Goal: Use online tool/utility: Utilize a website feature to perform a specific function

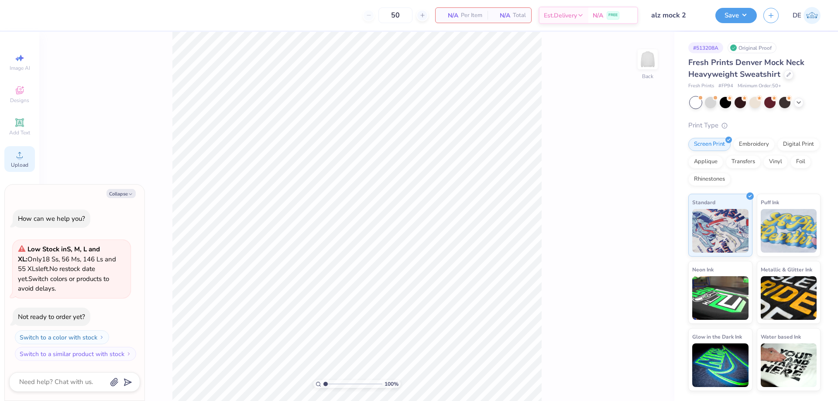
click at [14, 160] on div "Upload" at bounding box center [19, 159] width 31 height 26
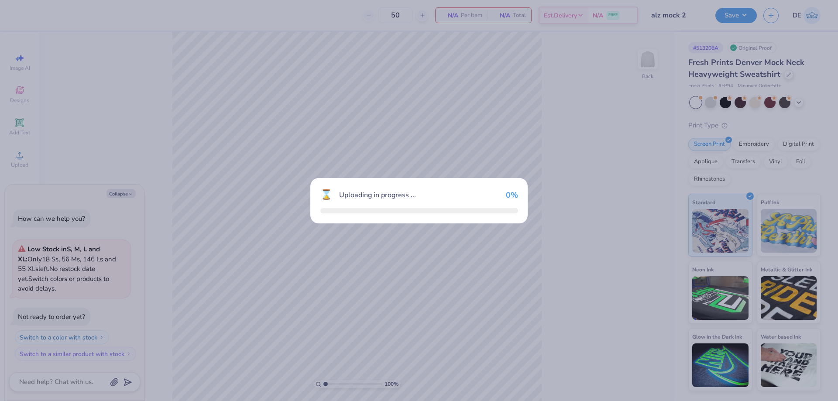
type textarea "x"
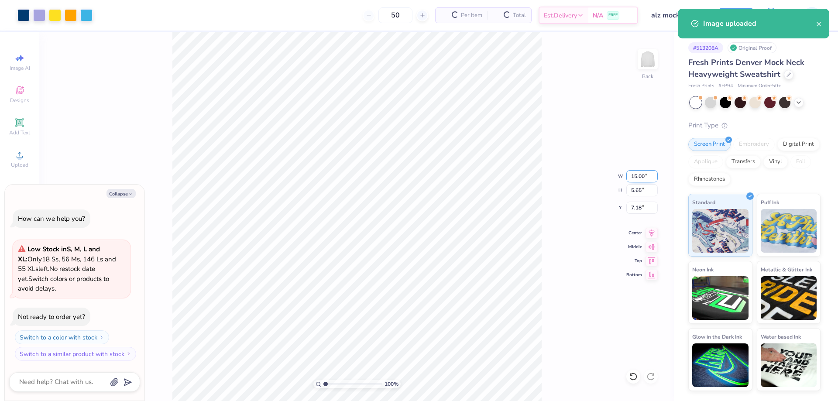
click at [630, 179] on input "15.00" at bounding box center [641, 176] width 31 height 12
type input "1"
type input "8"
type textarea "x"
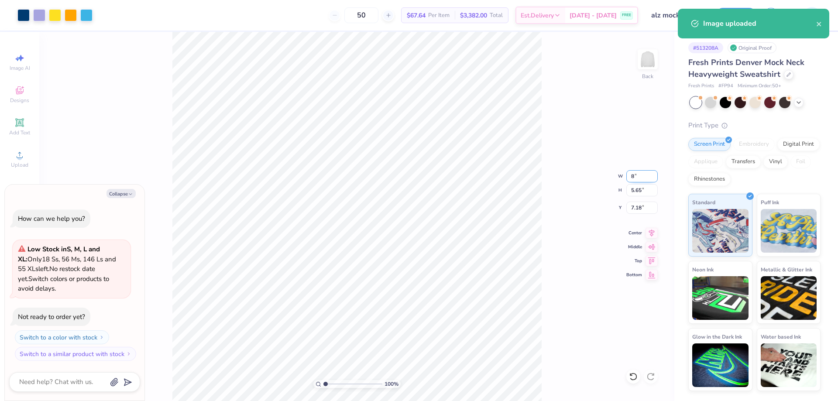
type input "8.00"
type input "3.01"
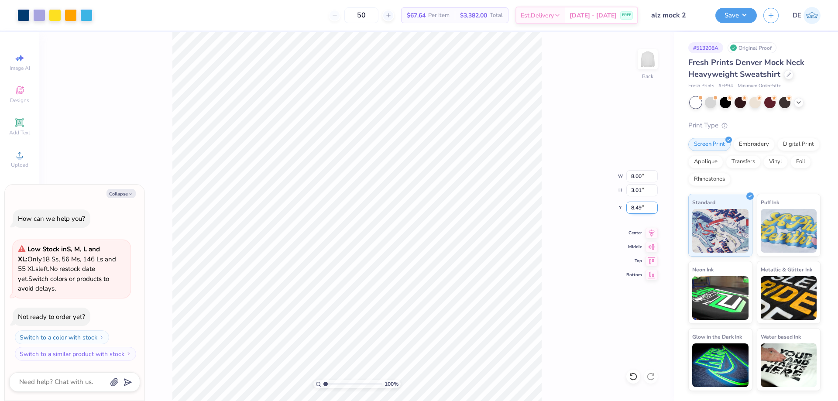
click at [637, 211] on input "8.49" at bounding box center [641, 208] width 31 height 12
type input "3"
type textarea "x"
type input "3.00"
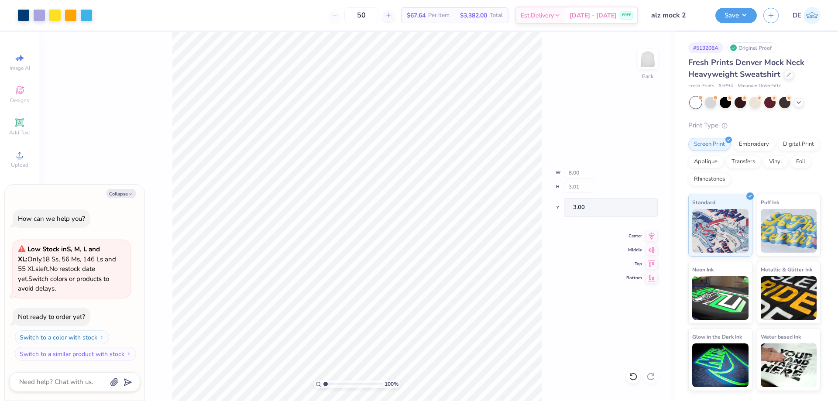
type textarea "x"
click at [630, 211] on input "3.00" at bounding box center [641, 208] width 31 height 12
type input "1.5"
type textarea "x"
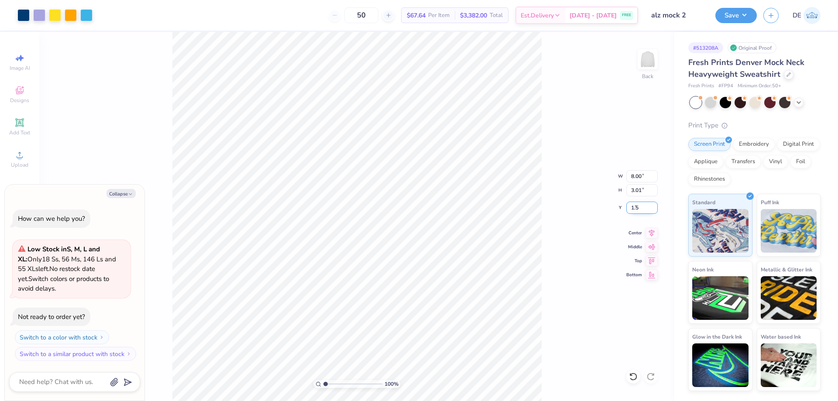
type input "1.50"
type textarea "x"
click at [637, 209] on input "1.50" at bounding box center [641, 208] width 31 height 12
type input "1.75"
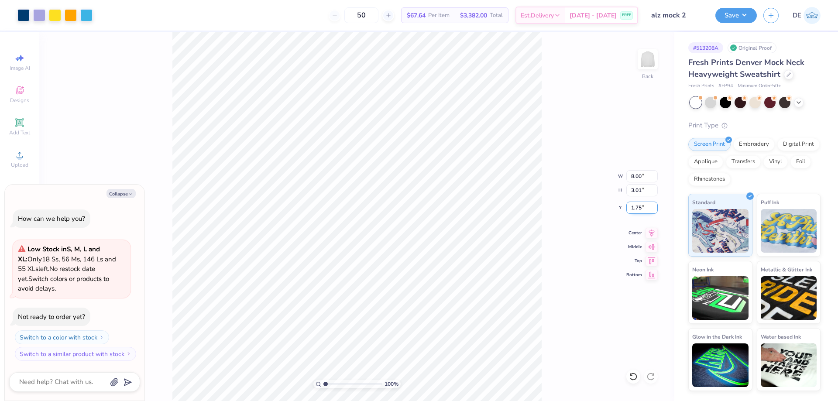
type textarea "x"
click at [633, 175] on input "8.00" at bounding box center [641, 176] width 31 height 12
type input "9"
type textarea "x"
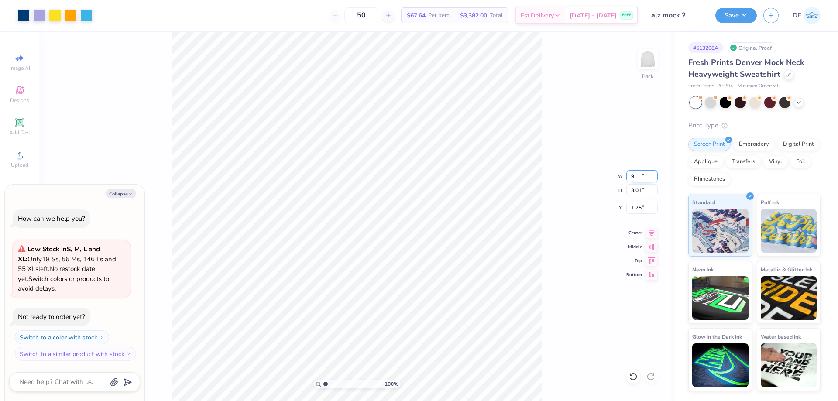
type input "9.00"
type input "3.39"
click at [632, 211] on input "1.56" at bounding box center [641, 208] width 31 height 12
type input "1.75"
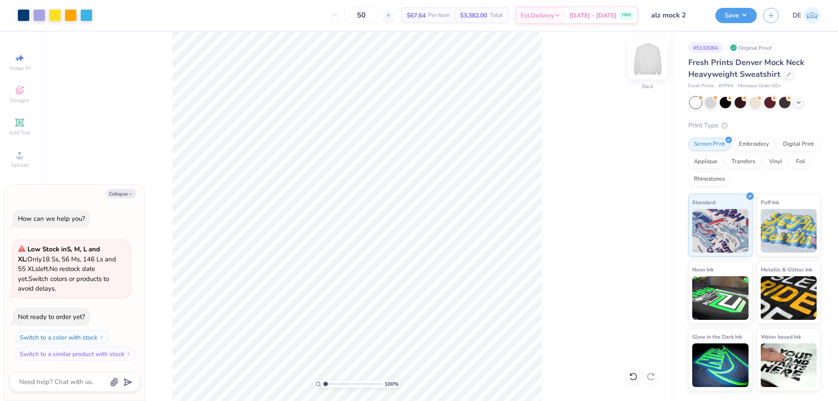
click at [647, 65] on img at bounding box center [647, 59] width 35 height 35
click at [21, 151] on icon at bounding box center [19, 155] width 10 height 10
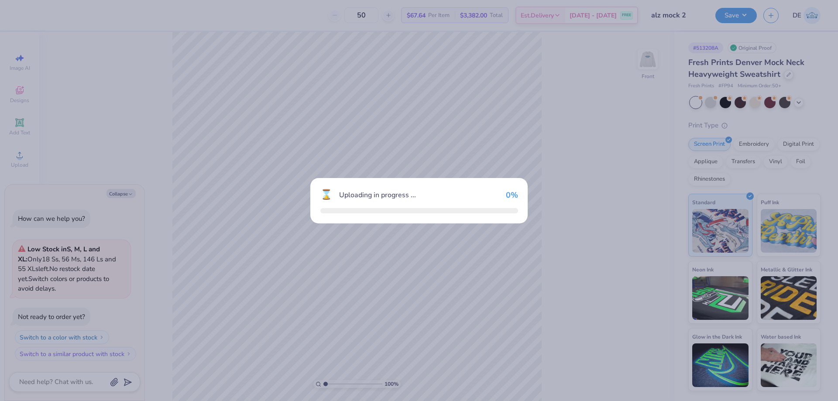
type textarea "x"
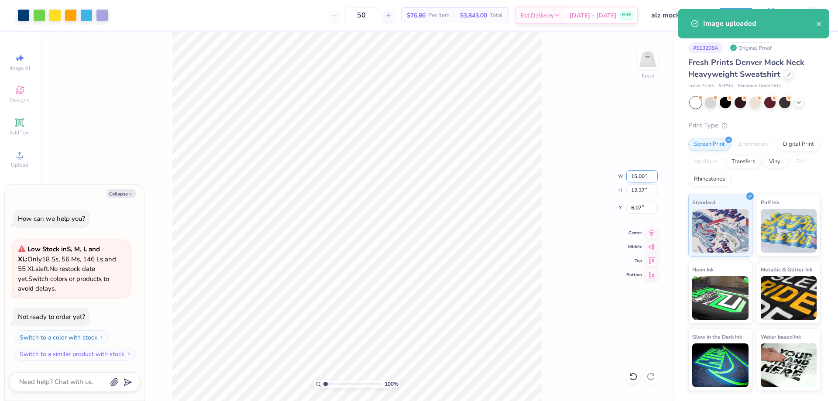
click at [632, 181] on input "15.00" at bounding box center [641, 176] width 31 height 12
click at [632, 180] on input "15.00" at bounding box center [641, 176] width 31 height 12
type input "12.50"
type textarea "x"
type input "10.31"
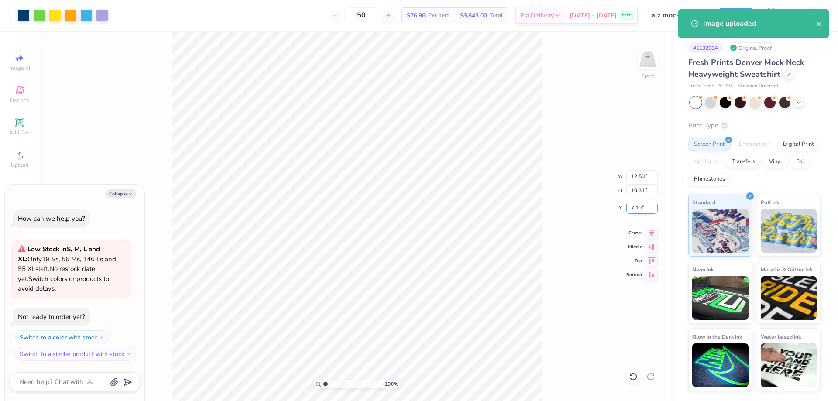
click at [633, 206] on input "7.10" at bounding box center [641, 208] width 31 height 12
type input "3"
type textarea "x"
type input "3.00"
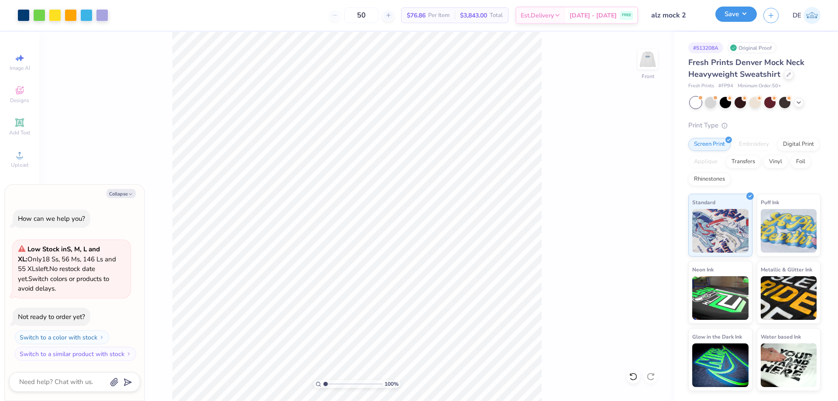
click at [739, 16] on button "Save" at bounding box center [735, 14] width 41 height 15
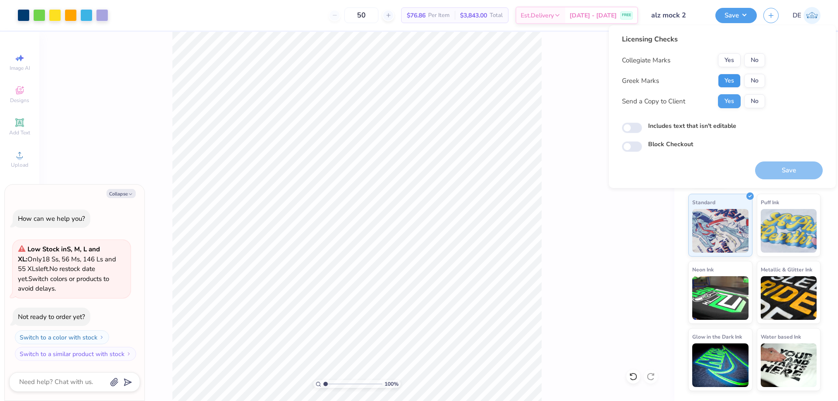
click at [731, 76] on button "Yes" at bounding box center [729, 81] width 23 height 14
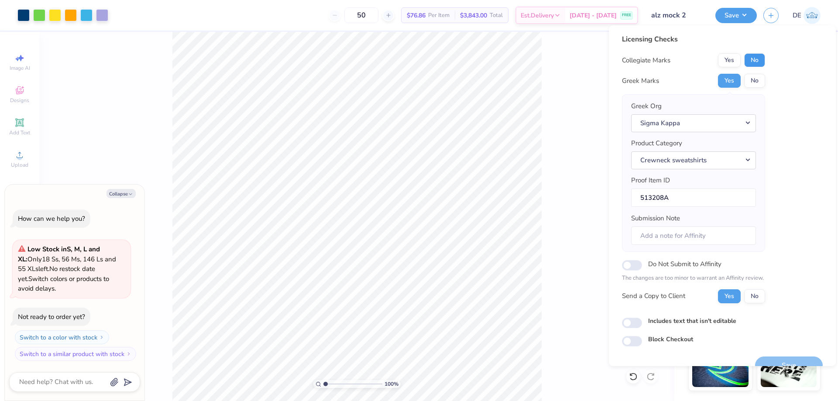
click at [754, 61] on button "No" at bounding box center [754, 60] width 21 height 14
click at [775, 362] on button "Save" at bounding box center [789, 366] width 68 height 18
type textarea "x"
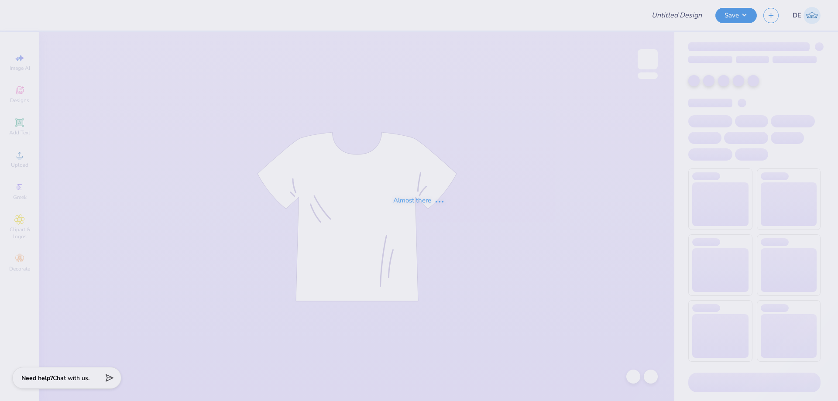
type input "NSA Fall Merch"
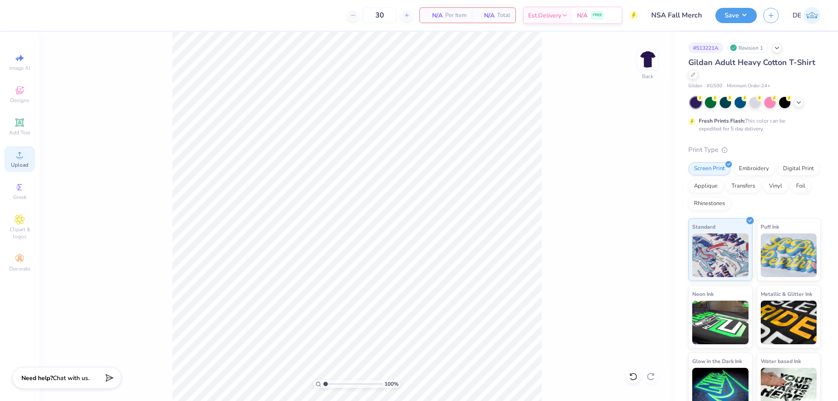
click at [23, 165] on span "Upload" at bounding box center [19, 165] width 17 height 7
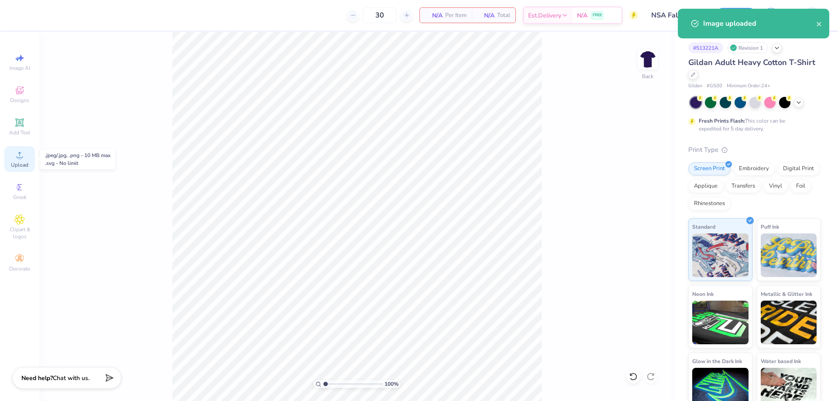
click at [28, 165] on span "Upload" at bounding box center [19, 165] width 17 height 7
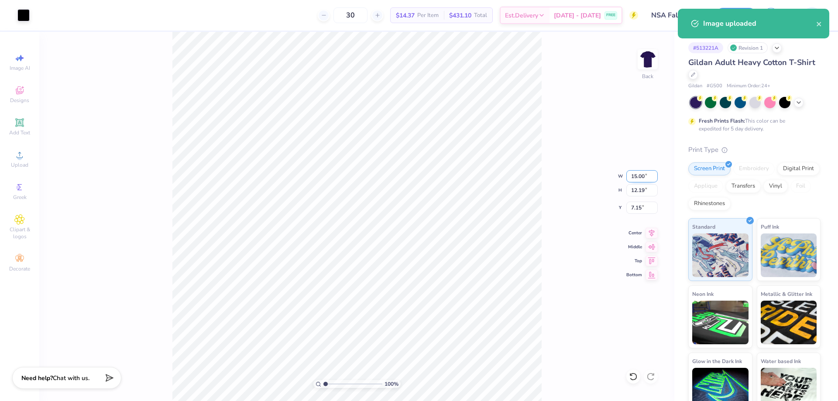
click at [643, 175] on input "15.00" at bounding box center [641, 176] width 31 height 12
type input "10.00"
type input "8.13"
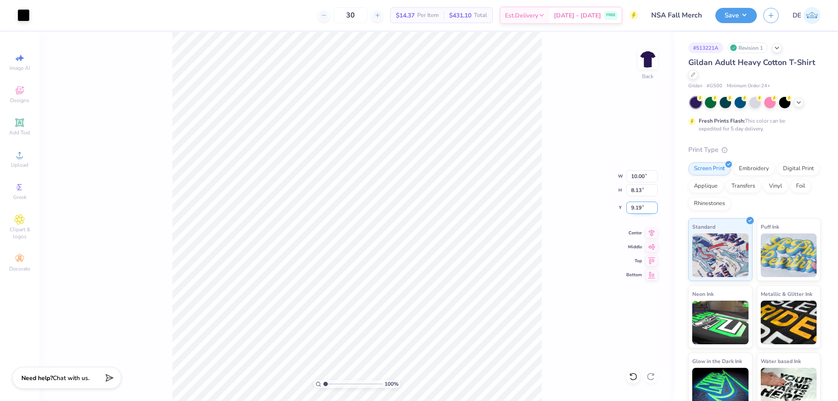
click at [634, 213] on input "9.19" at bounding box center [641, 208] width 31 height 12
type input "3.00"
click at [584, 207] on div "100 % Back W 10.00 10.00 " H 8.13 8.13 " Y 3.00 3.00 " Center Middle Top Bottom" at bounding box center [356, 216] width 635 height 369
click at [638, 206] on input "3.00" at bounding box center [641, 208] width 31 height 12
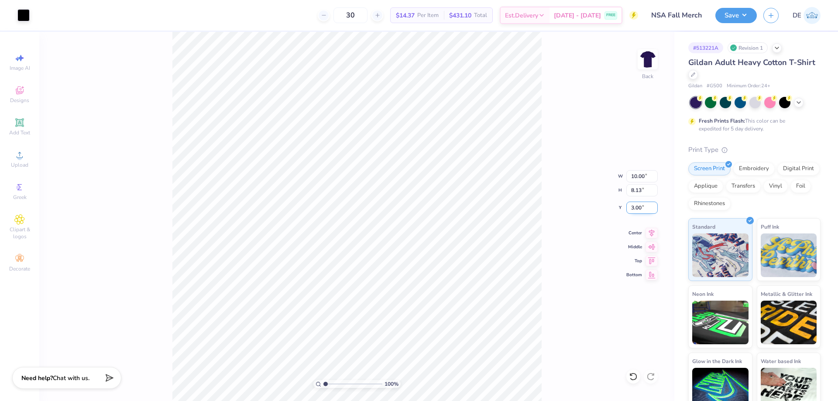
click at [638, 206] on input "3.00" at bounding box center [641, 208] width 31 height 12
type input "3"
click at [632, 177] on input "10.00" at bounding box center [641, 176] width 31 height 12
click at [632, 176] on input "10.00" at bounding box center [641, 176] width 31 height 12
type input "11.00"
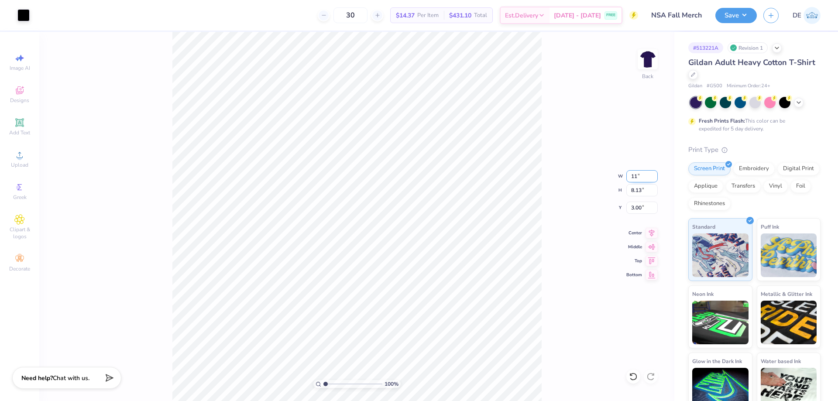
type input "8.94"
click at [637, 209] on input "2.59" at bounding box center [641, 208] width 31 height 12
type input "3.00"
click at [642, 58] on img at bounding box center [647, 59] width 35 height 35
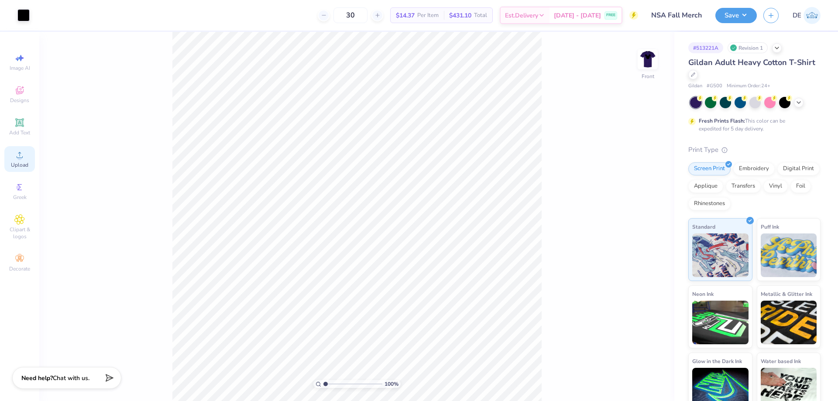
click at [17, 154] on icon at bounding box center [19, 155] width 10 height 10
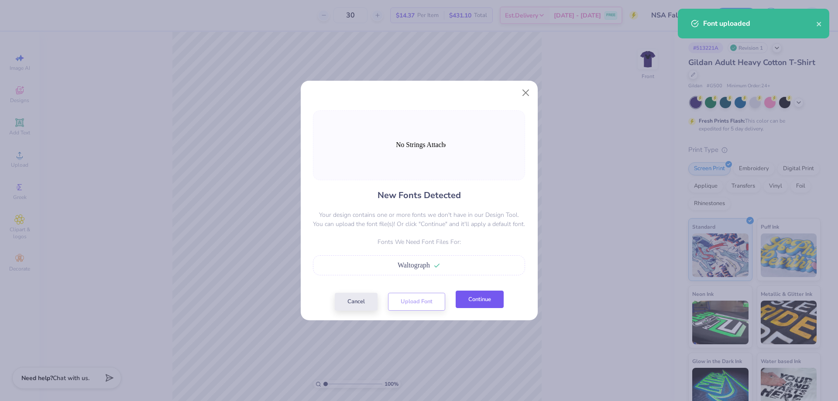
click at [470, 299] on button "Continue" at bounding box center [480, 300] width 48 height 18
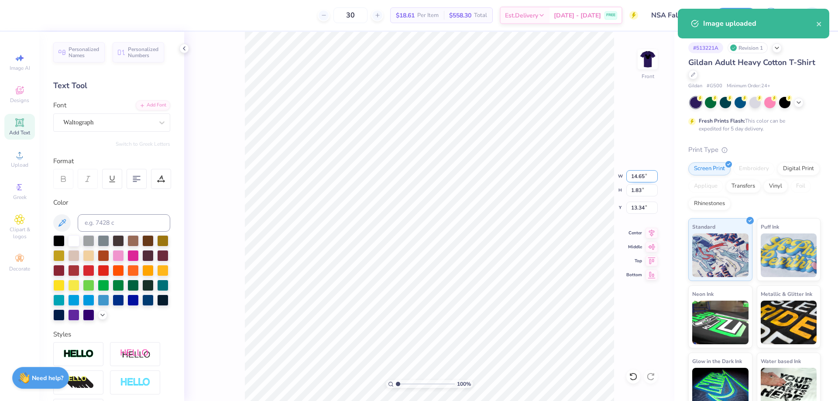
click at [644, 182] on input "14.65" at bounding box center [641, 176] width 31 height 12
click at [643, 181] on input "14.65" at bounding box center [641, 176] width 31 height 12
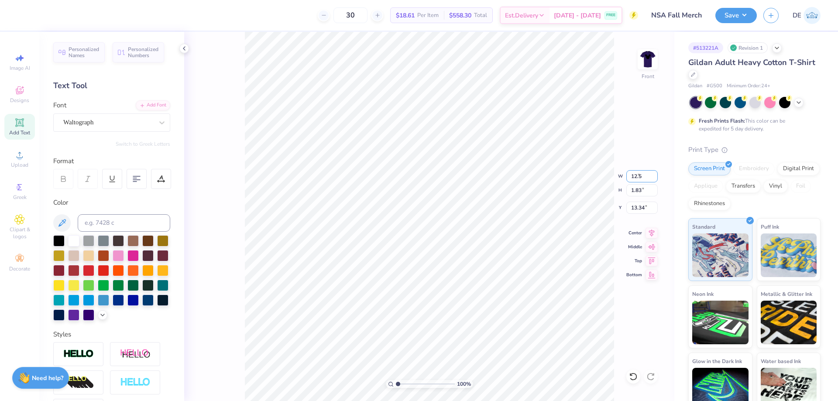
type input "12.50"
type input "1.56"
click at [629, 206] on input "13.47" at bounding box center [641, 208] width 31 height 12
type input "3.00"
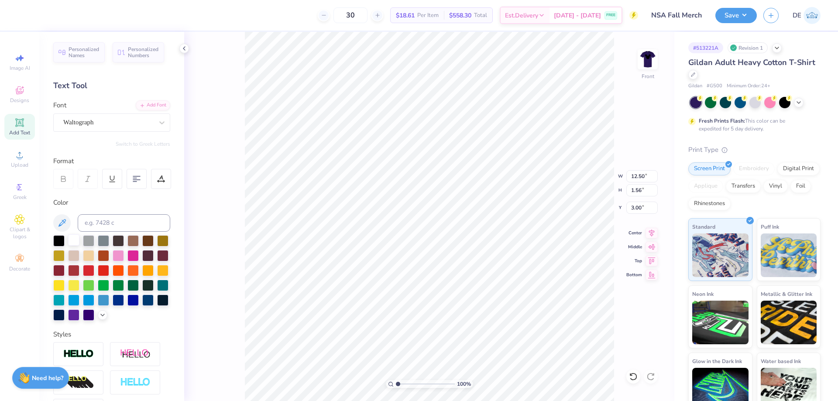
click at [72, 243] on div at bounding box center [73, 239] width 11 height 11
type input "12.46"
type input "1.53"
type input "3.08"
click at [657, 65] on img at bounding box center [647, 59] width 35 height 35
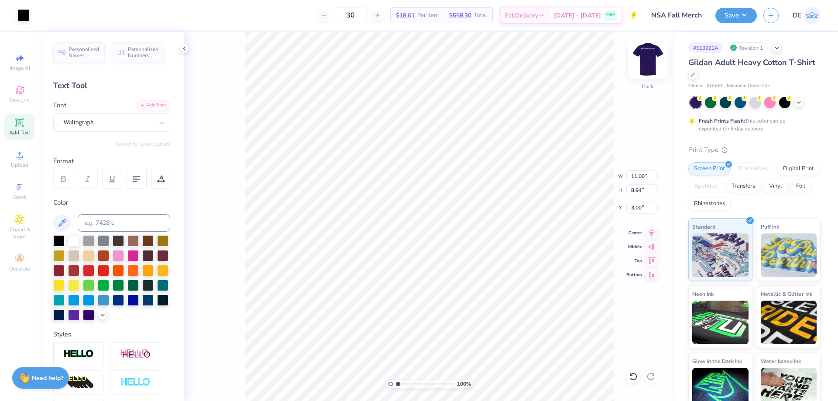
click at [652, 62] on img at bounding box center [647, 59] width 35 height 35
click at [61, 243] on div at bounding box center [58, 239] width 11 height 11
click at [657, 58] on img at bounding box center [647, 59] width 35 height 35
click at [643, 62] on img at bounding box center [647, 59] width 35 height 35
click at [750, 14] on button "Save" at bounding box center [735, 14] width 41 height 15
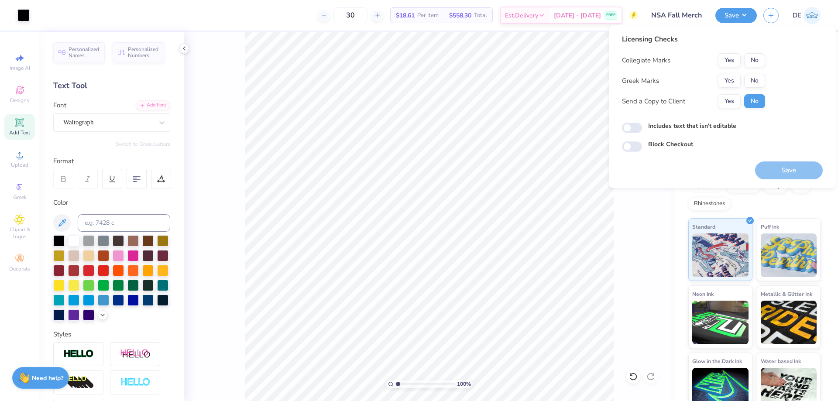
click at [756, 72] on div "Collegiate Marks Yes No Greek Marks Yes No Send a Copy to Client Yes No" at bounding box center [693, 80] width 143 height 55
click at [754, 68] on div "Collegiate Marks Yes No Greek Marks Yes No Send a Copy to Client Yes No" at bounding box center [693, 80] width 143 height 55
click at [754, 61] on button "No" at bounding box center [754, 60] width 21 height 14
click at [754, 78] on button "No" at bounding box center [754, 81] width 21 height 14
click at [787, 169] on button "Save" at bounding box center [789, 171] width 68 height 18
